Goal: Task Accomplishment & Management: Manage account settings

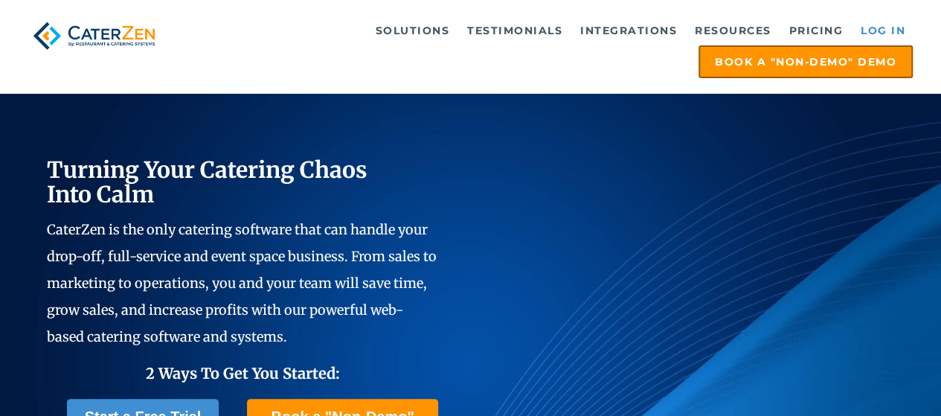
click at [878, 22] on link "Log in" at bounding box center [883, 31] width 60 height 30
click at [890, 36] on link "Log in" at bounding box center [883, 31] width 60 height 30
click at [892, 37] on link "Log in" at bounding box center [883, 31] width 60 height 30
